Goal: Task Accomplishment & Management: Complete application form

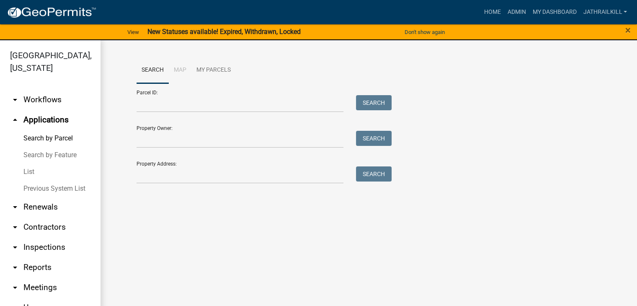
click at [55, 96] on link "arrow_drop_down Workflows" at bounding box center [50, 100] width 101 height 20
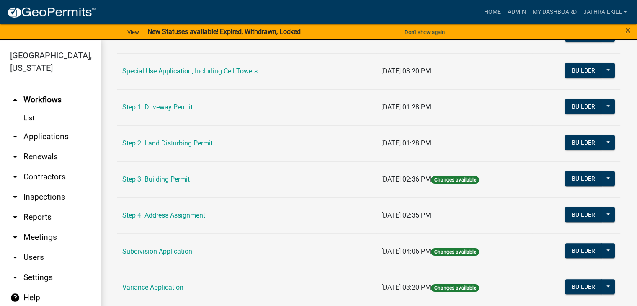
scroll to position [479, 0]
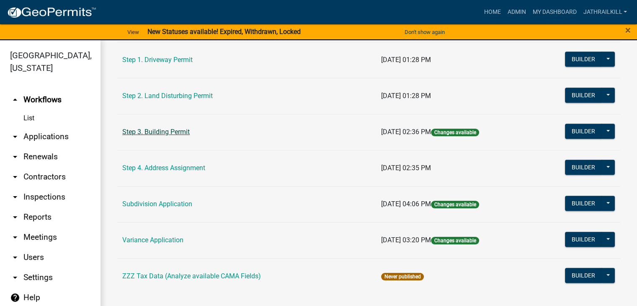
click at [179, 128] on link "Step 3. Building Permit" at bounding box center [155, 132] width 67 height 8
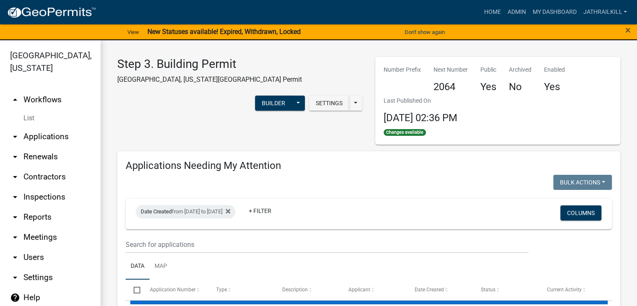
select select "2: 50"
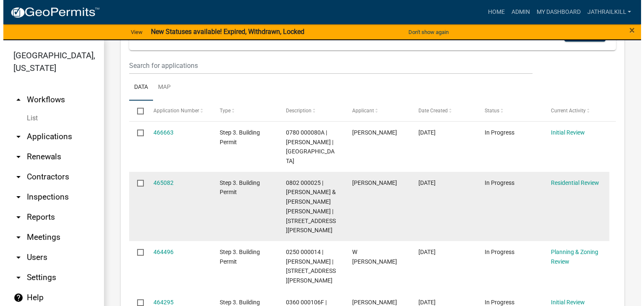
scroll to position [175, 0]
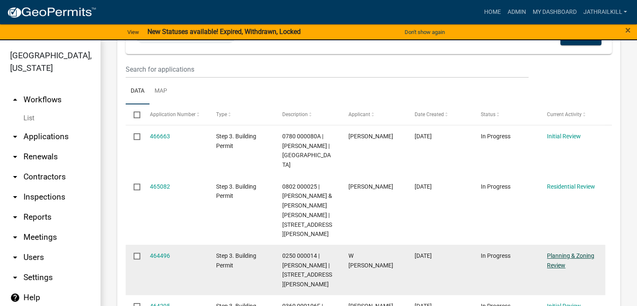
click at [559, 252] on link "Planning & Zoning Review" at bounding box center [570, 260] width 47 height 16
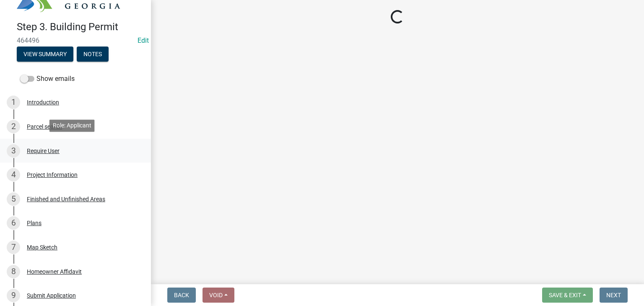
scroll to position [42, 0]
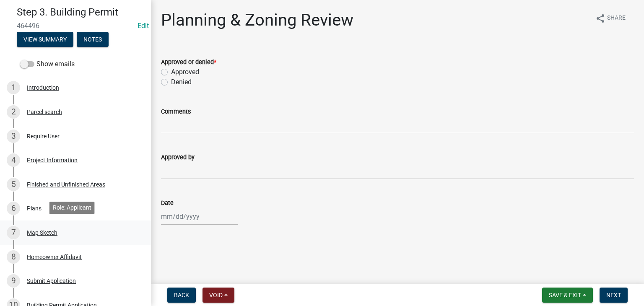
click at [65, 232] on div "7 Map Sketch" at bounding box center [72, 232] width 131 height 13
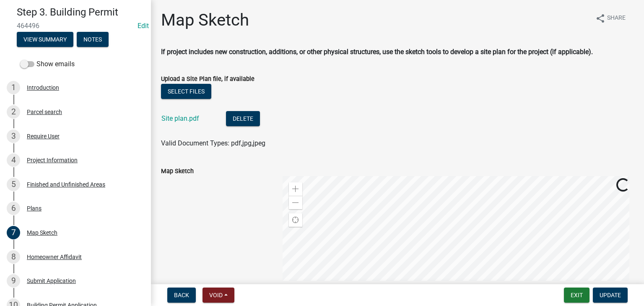
click at [186, 123] on div "Site plan.pdf" at bounding box center [186, 119] width 51 height 17
click at [186, 119] on link "Site plan.pdf" at bounding box center [180, 118] width 38 height 8
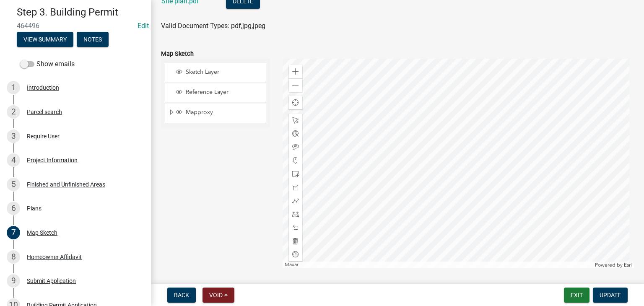
scroll to position [103, 0]
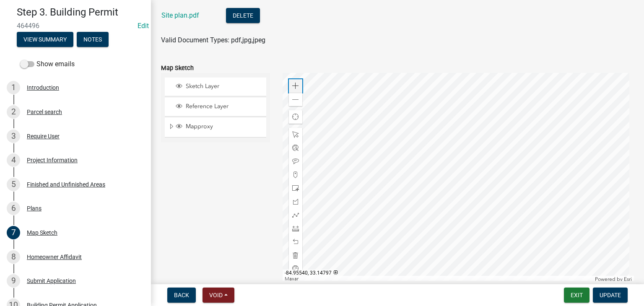
click at [292, 87] on span at bounding box center [295, 86] width 7 height 7
click at [294, 101] on span at bounding box center [295, 99] width 7 height 7
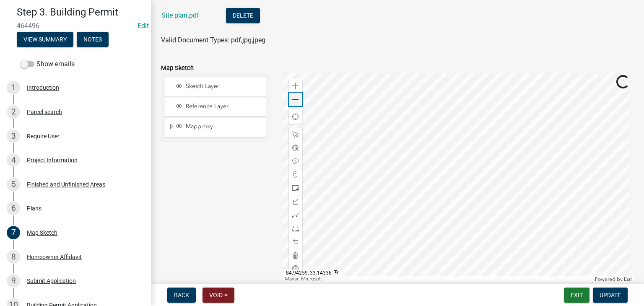
click at [294, 101] on span at bounding box center [295, 99] width 7 height 7
click at [430, 173] on div at bounding box center [458, 178] width 352 height 210
click at [295, 86] on span at bounding box center [295, 86] width 7 height 7
click at [509, 217] on div at bounding box center [458, 178] width 352 height 210
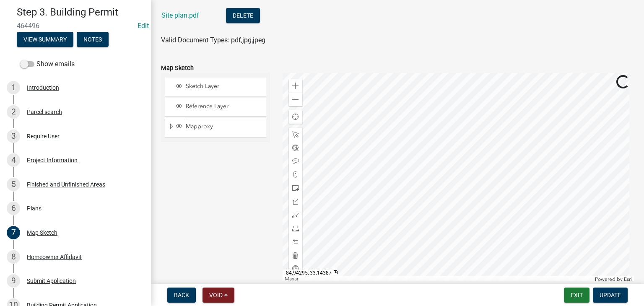
click at [476, 200] on div at bounding box center [458, 178] width 352 height 210
click at [362, 110] on div at bounding box center [458, 178] width 352 height 210
click at [427, 148] on div at bounding box center [458, 178] width 352 height 210
click at [184, 20] on div "Site plan.pdf" at bounding box center [186, 16] width 51 height 17
click at [184, 19] on div "Site plan.pdf" at bounding box center [186, 16] width 51 height 17
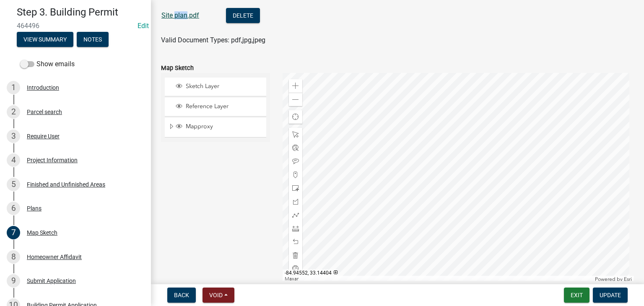
click at [185, 15] on link "Site plan.pdf" at bounding box center [180, 15] width 38 height 8
click at [461, 225] on div at bounding box center [458, 178] width 352 height 210
click at [293, 231] on div at bounding box center [295, 228] width 13 height 13
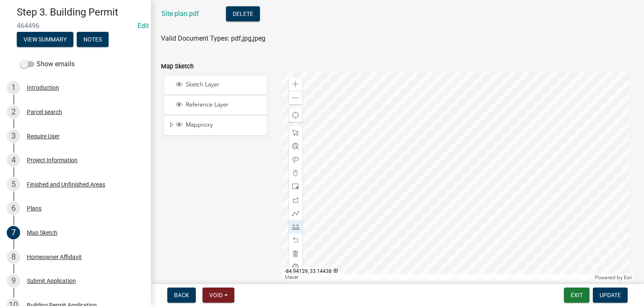
click at [484, 158] on div at bounding box center [458, 176] width 352 height 210
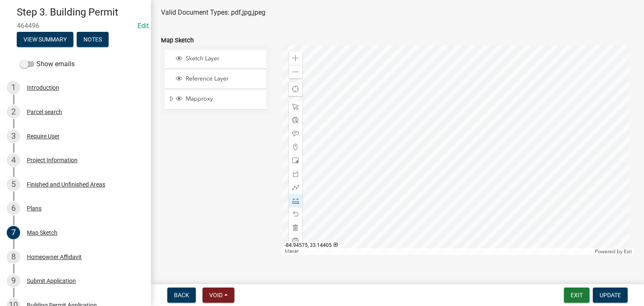
scroll to position [145, 0]
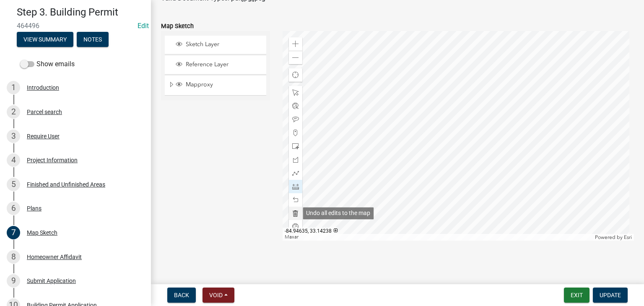
click at [293, 212] on span at bounding box center [295, 213] width 7 height 7
click at [467, 141] on div at bounding box center [458, 136] width 352 height 210
click at [476, 156] on div at bounding box center [458, 136] width 352 height 210
click at [377, 197] on div at bounding box center [458, 136] width 352 height 210
click at [292, 218] on div at bounding box center [295, 213] width 13 height 13
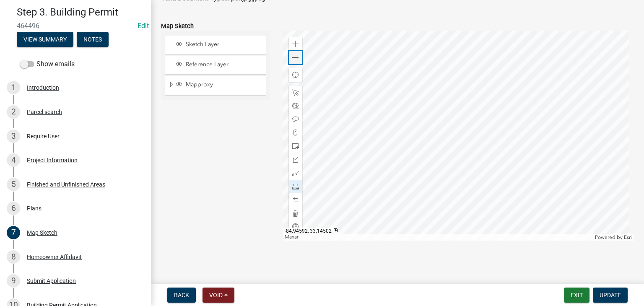
click at [295, 56] on span at bounding box center [295, 57] width 7 height 7
click at [423, 98] on div at bounding box center [458, 136] width 352 height 210
click at [295, 48] on div "Zoom in" at bounding box center [295, 43] width 13 height 13
click at [550, 200] on div at bounding box center [458, 136] width 352 height 210
click at [540, 193] on div at bounding box center [458, 136] width 352 height 210
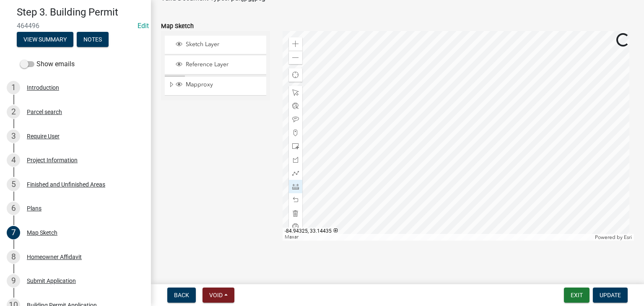
click at [544, 173] on div at bounding box center [458, 136] width 352 height 210
click at [493, 126] on div at bounding box center [458, 136] width 352 height 210
click at [379, 83] on div at bounding box center [458, 136] width 352 height 210
click at [421, 73] on div at bounding box center [458, 136] width 352 height 210
click at [292, 59] on span at bounding box center [295, 57] width 7 height 7
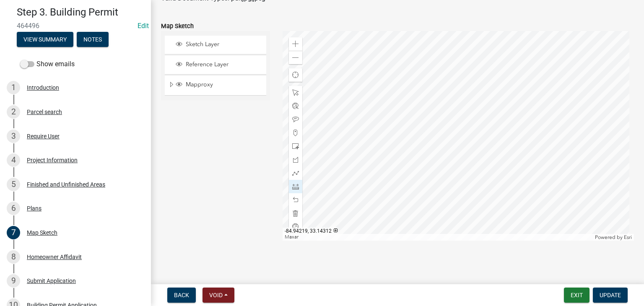
click at [444, 129] on div at bounding box center [458, 136] width 352 height 210
click at [298, 47] on div "Zoom in" at bounding box center [295, 43] width 13 height 13
click at [414, 98] on div at bounding box center [458, 136] width 352 height 210
click at [296, 62] on div "Zoom out" at bounding box center [295, 57] width 13 height 13
click at [409, 124] on div at bounding box center [458, 136] width 352 height 210
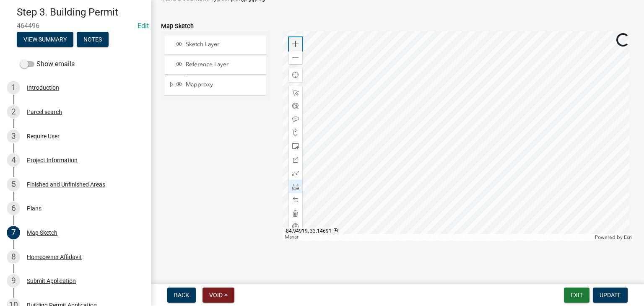
click at [295, 41] on span at bounding box center [295, 44] width 7 height 7
click at [476, 155] on div at bounding box center [458, 136] width 352 height 210
click at [289, 58] on div "Zoom out" at bounding box center [295, 57] width 13 height 13
click at [426, 126] on div at bounding box center [458, 136] width 352 height 210
click at [409, 218] on div at bounding box center [458, 136] width 352 height 210
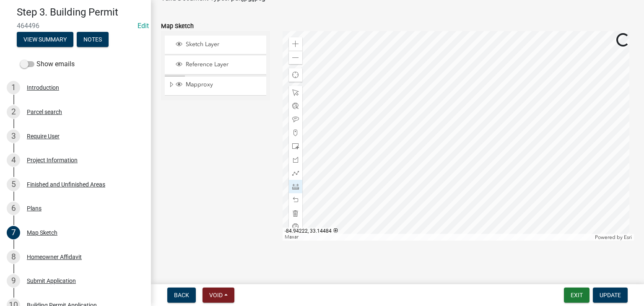
click at [409, 168] on div at bounding box center [458, 136] width 352 height 210
click at [436, 165] on div at bounding box center [458, 136] width 352 height 210
click at [297, 38] on div "Zoom in" at bounding box center [295, 43] width 13 height 13
click at [296, 38] on div "Zoom in" at bounding box center [295, 43] width 13 height 13
click at [295, 39] on div "Zoom in" at bounding box center [295, 43] width 13 height 13
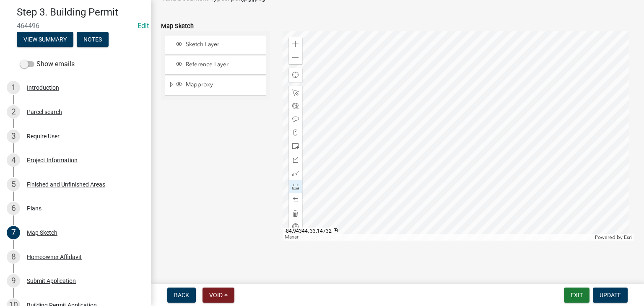
click at [570, 111] on div at bounding box center [458, 136] width 352 height 210
click at [526, 100] on div at bounding box center [458, 136] width 352 height 210
click at [541, 161] on div at bounding box center [458, 136] width 352 height 210
click at [520, 149] on div at bounding box center [458, 136] width 352 height 210
click at [286, 57] on div at bounding box center [458, 136] width 352 height 210
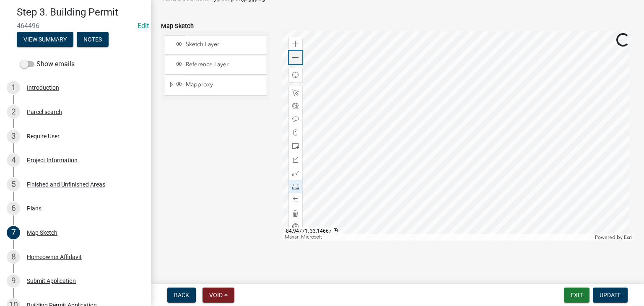
click at [296, 59] on span at bounding box center [295, 57] width 7 height 7
click at [301, 187] on div at bounding box center [458, 136] width 352 height 210
click at [296, 184] on span at bounding box center [295, 186] width 7 height 7
click at [465, 164] on div at bounding box center [458, 136] width 352 height 210
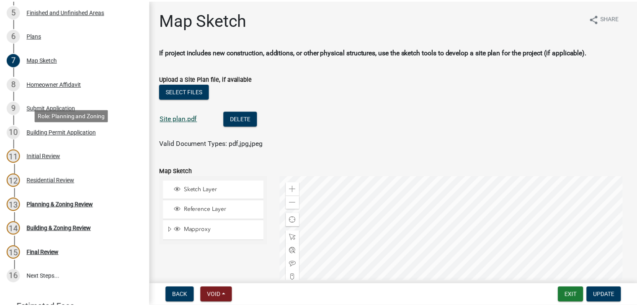
scroll to position [4, 0]
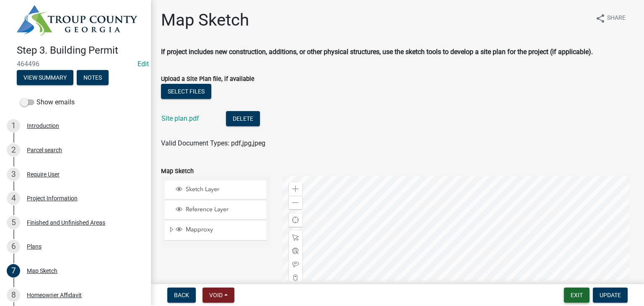
click at [585, 302] on button "Exit" at bounding box center [577, 294] width 26 height 15
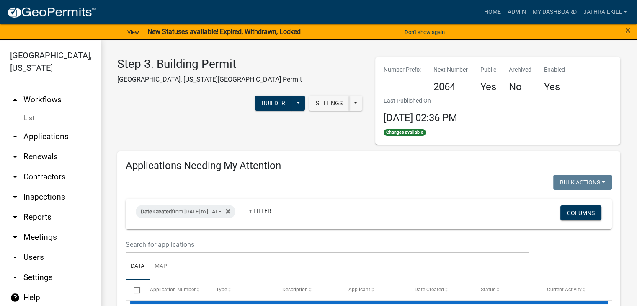
select select "2: 50"
